Goal: Book appointment/travel/reservation

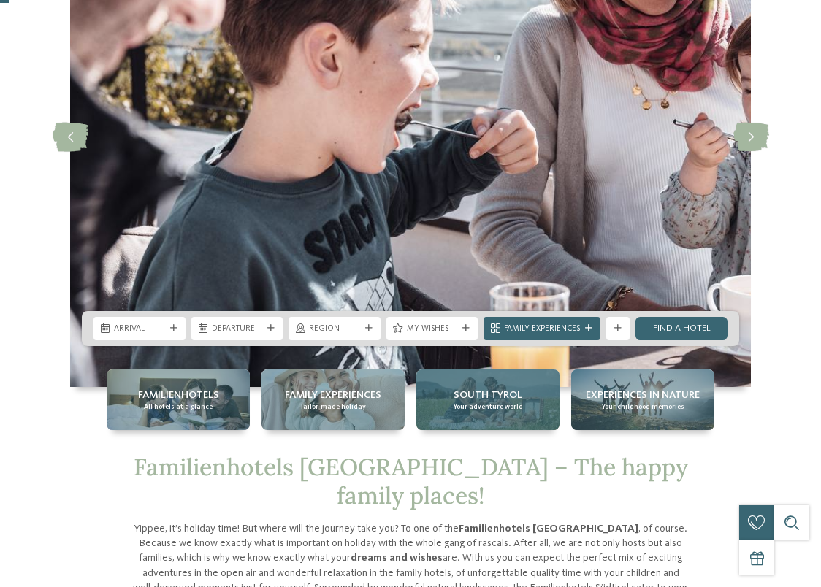
scroll to position [235, 0]
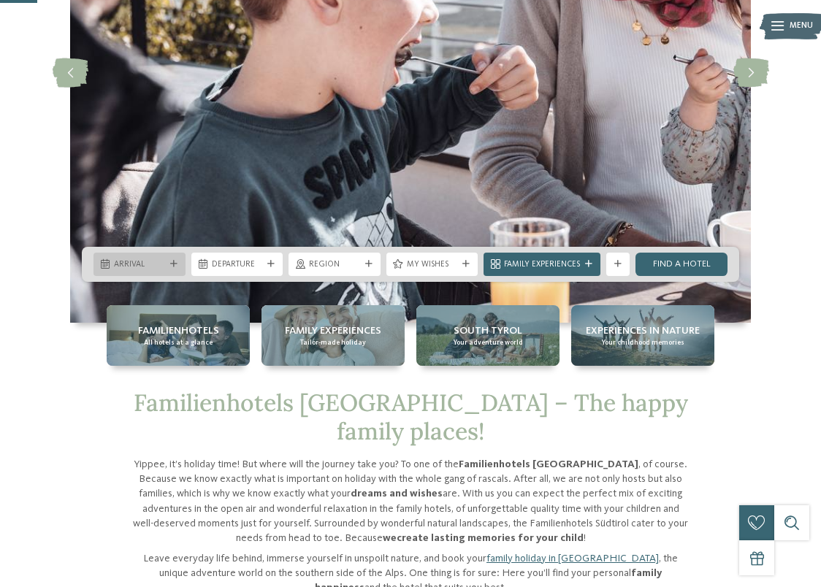
click at [171, 266] on icon at bounding box center [173, 264] width 7 height 7
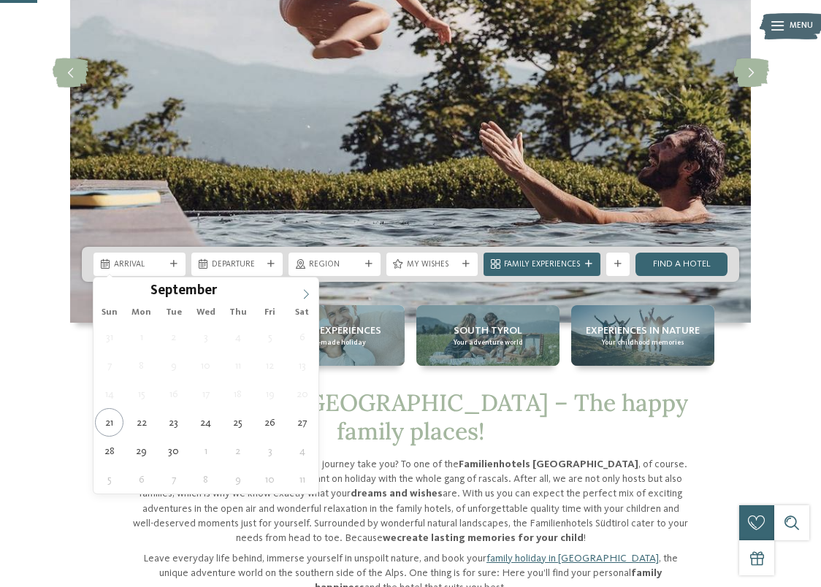
click at [302, 288] on span at bounding box center [306, 290] width 25 height 25
type input "****"
click at [302, 288] on span at bounding box center [306, 290] width 25 height 25
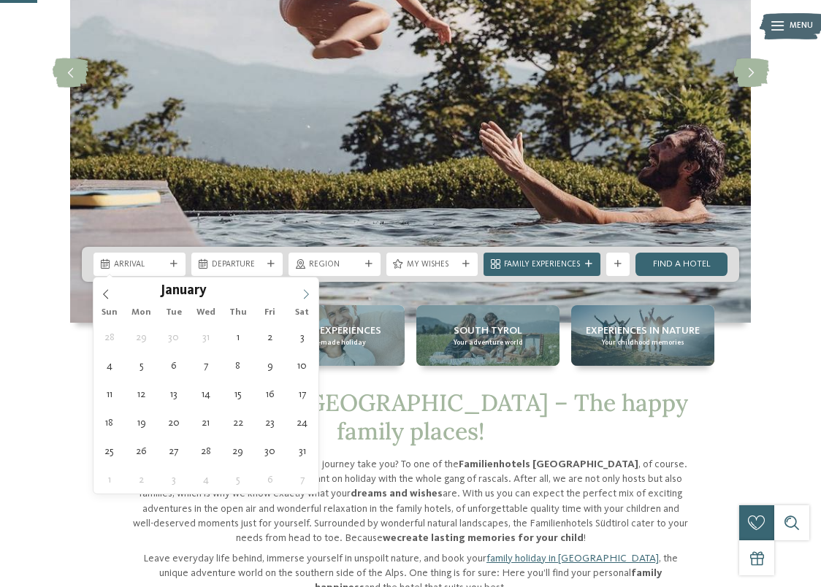
click at [303, 287] on span at bounding box center [306, 290] width 25 height 25
type div "23.03.2026"
type input "****"
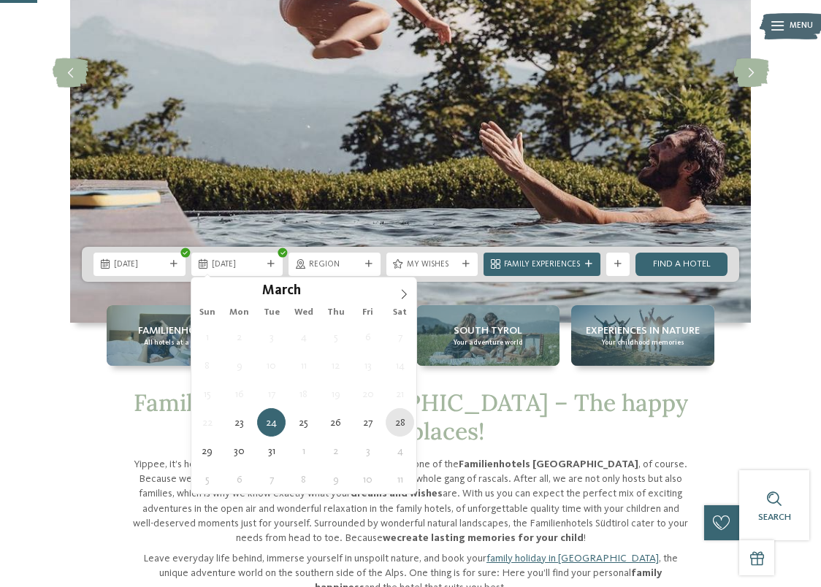
type div "28.03.2026"
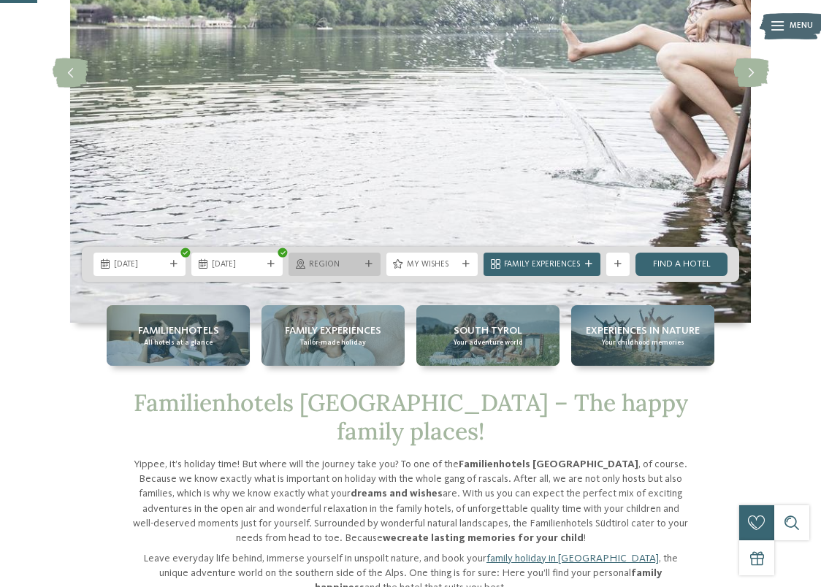
click at [353, 256] on div "Region" at bounding box center [334, 264] width 92 height 23
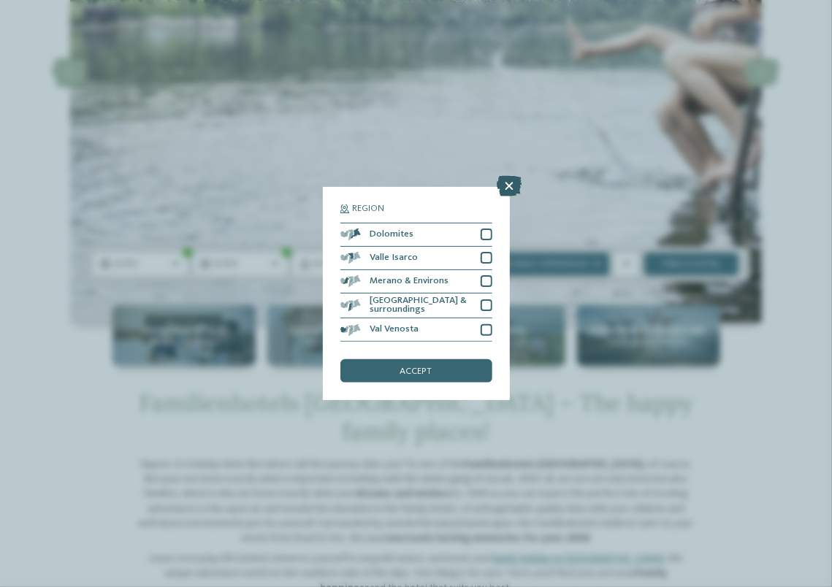
click at [508, 193] on icon at bounding box center [509, 186] width 25 height 20
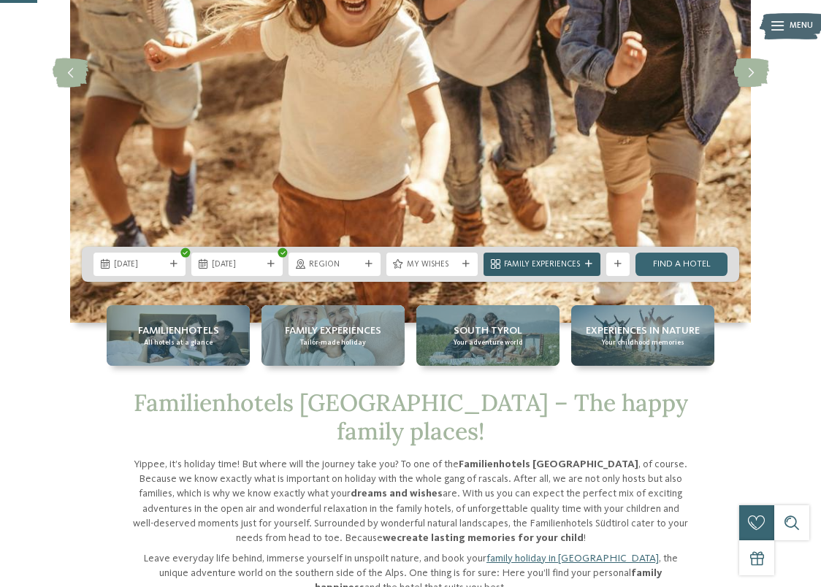
click at [587, 261] on icon at bounding box center [588, 264] width 7 height 7
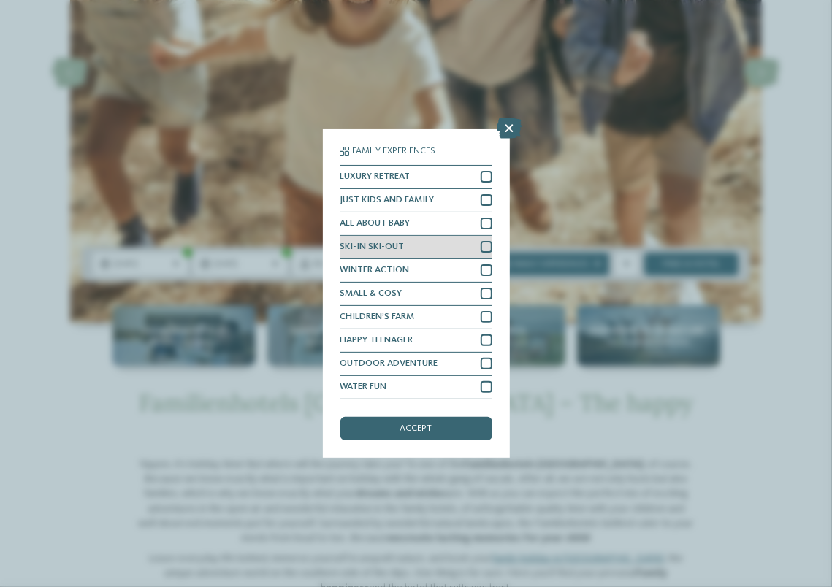
click at [487, 244] on div at bounding box center [487, 247] width 12 height 12
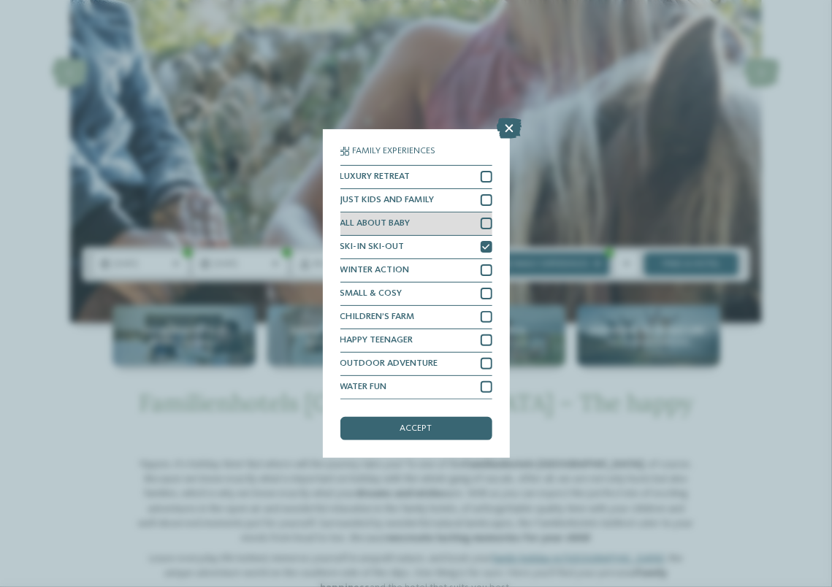
click at [486, 219] on div at bounding box center [487, 224] width 12 height 12
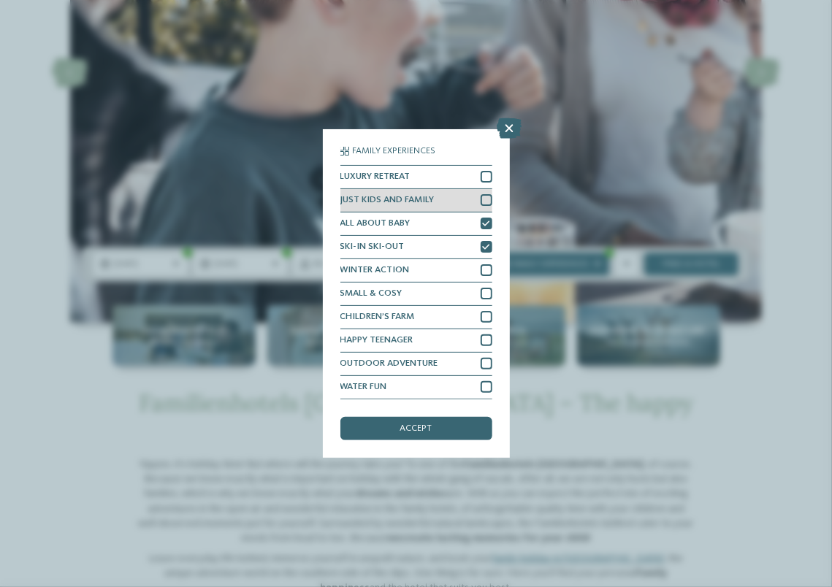
click at [486, 200] on div at bounding box center [487, 200] width 12 height 12
click at [441, 427] on div "accept" at bounding box center [416, 428] width 152 height 23
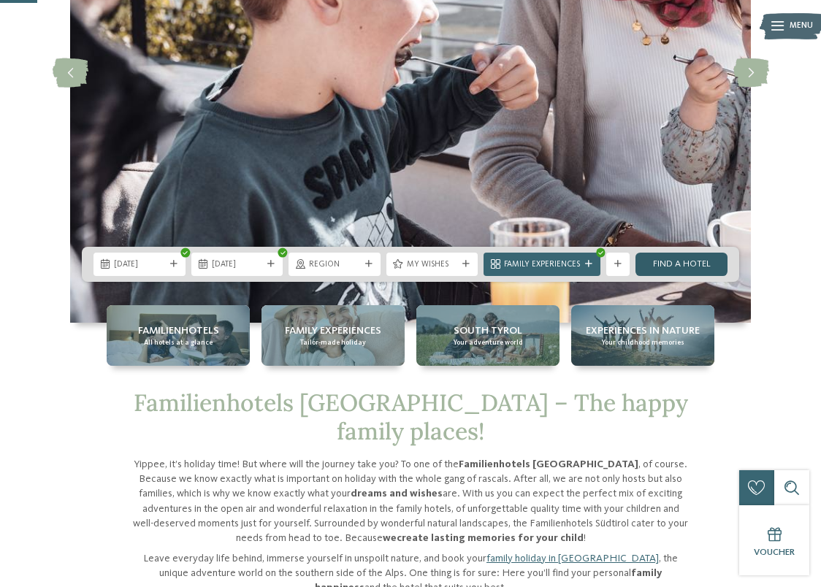
click at [651, 259] on link "Find a hotel" at bounding box center [681, 264] width 92 height 23
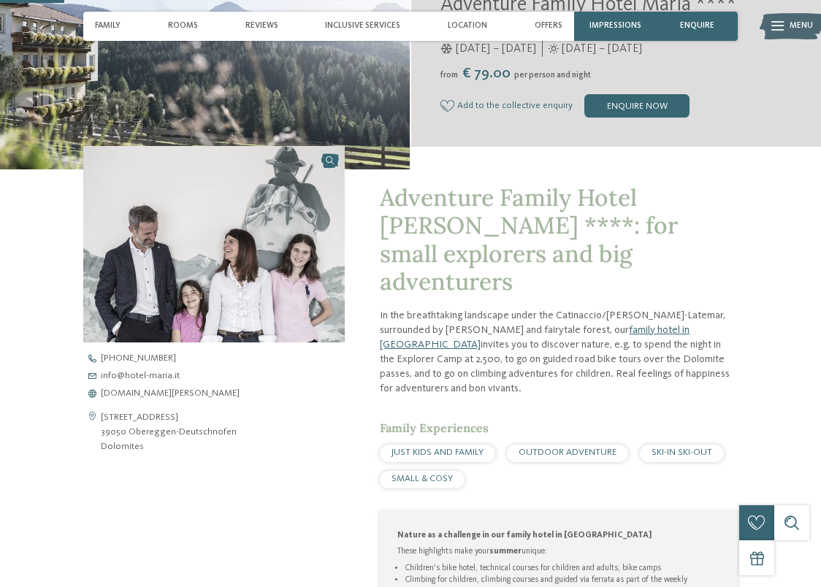
scroll to position [292, 0]
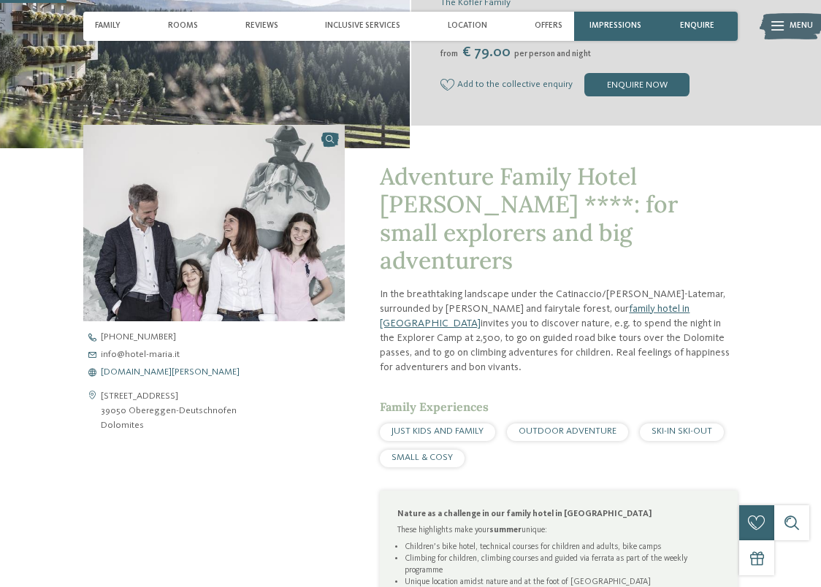
click at [156, 372] on span "www.hotel-maria.it" at bounding box center [170, 372] width 139 height 9
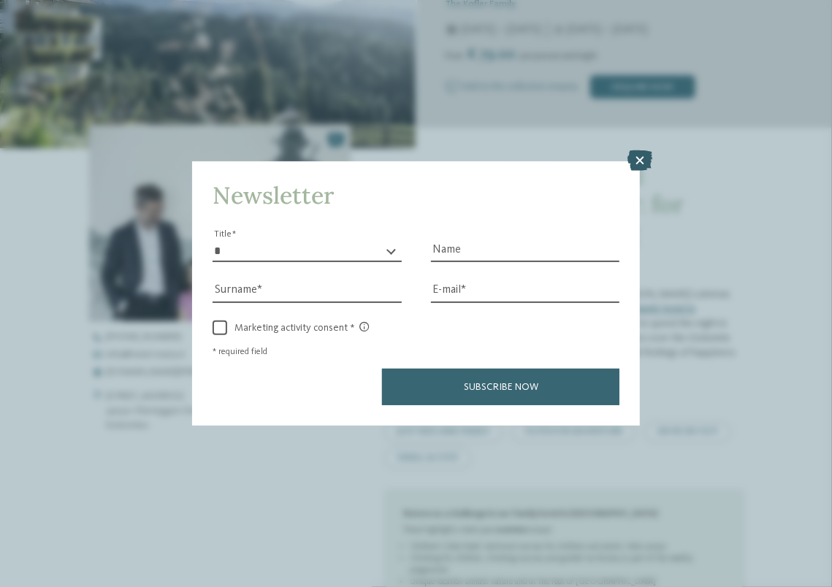
click at [638, 156] on icon at bounding box center [639, 160] width 25 height 20
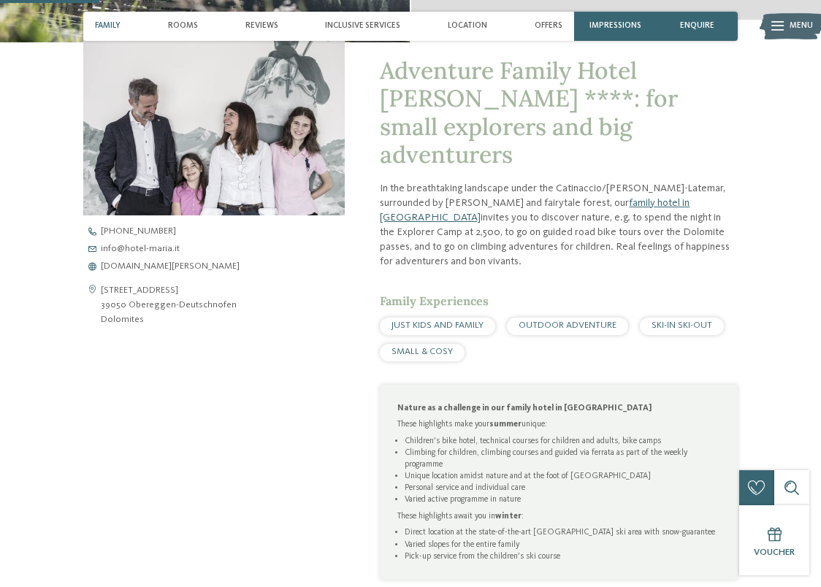
scroll to position [365, 0]
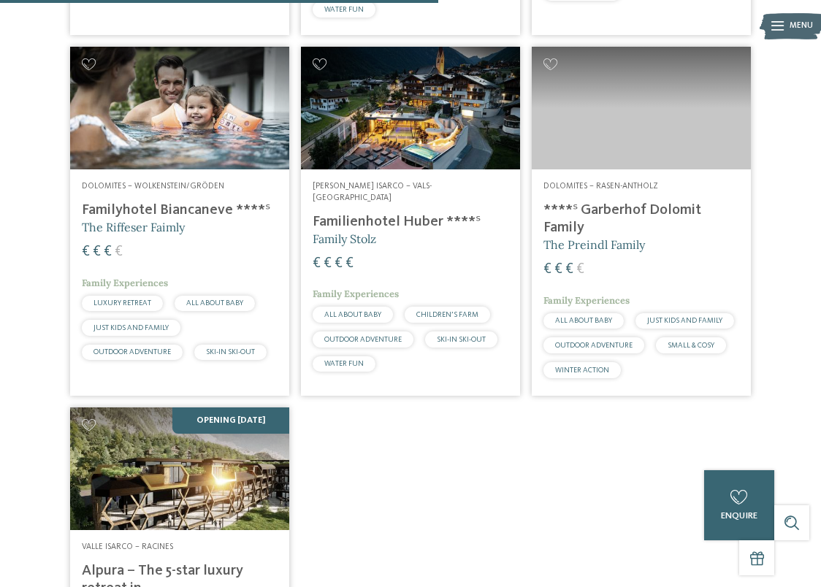
scroll to position [1209, 0]
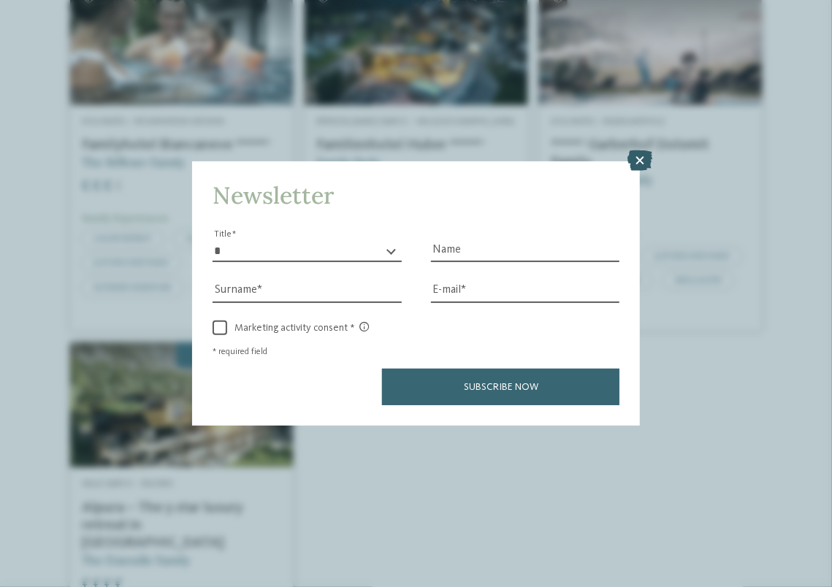
click at [645, 158] on icon at bounding box center [639, 160] width 25 height 20
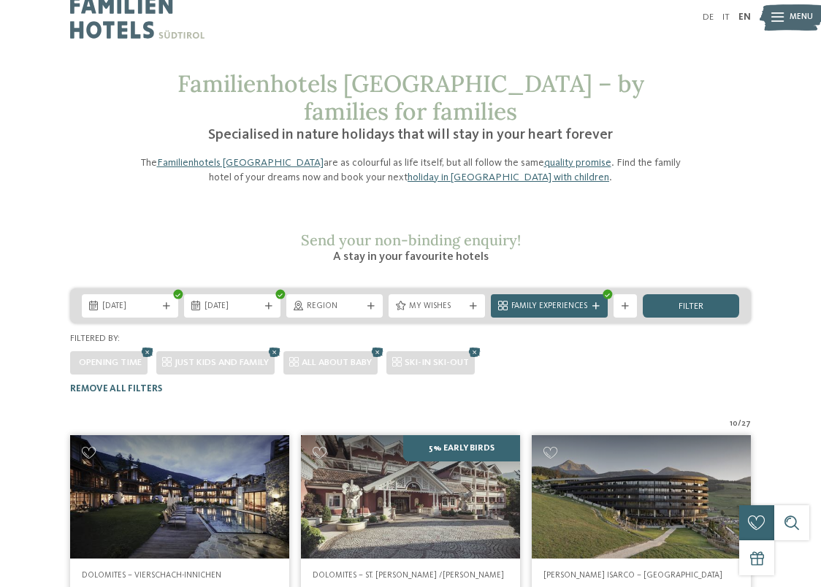
scroll to position [0, 0]
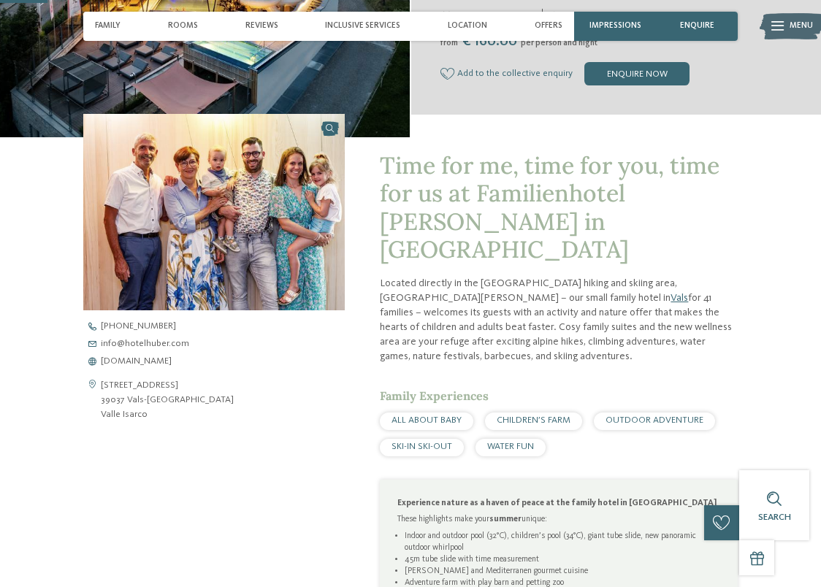
scroll to position [365, 0]
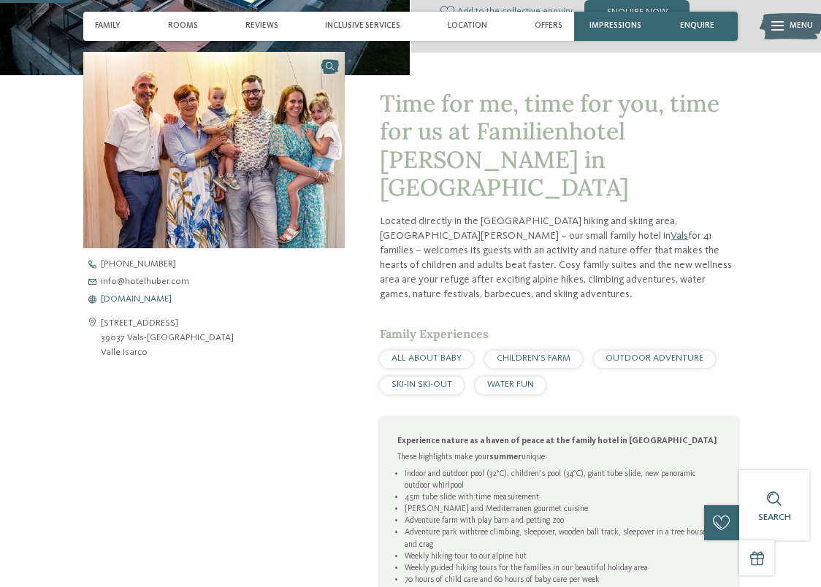
click at [171, 298] on span "[DOMAIN_NAME]" at bounding box center [136, 299] width 71 height 9
